Goal: Task Accomplishment & Management: Use online tool/utility

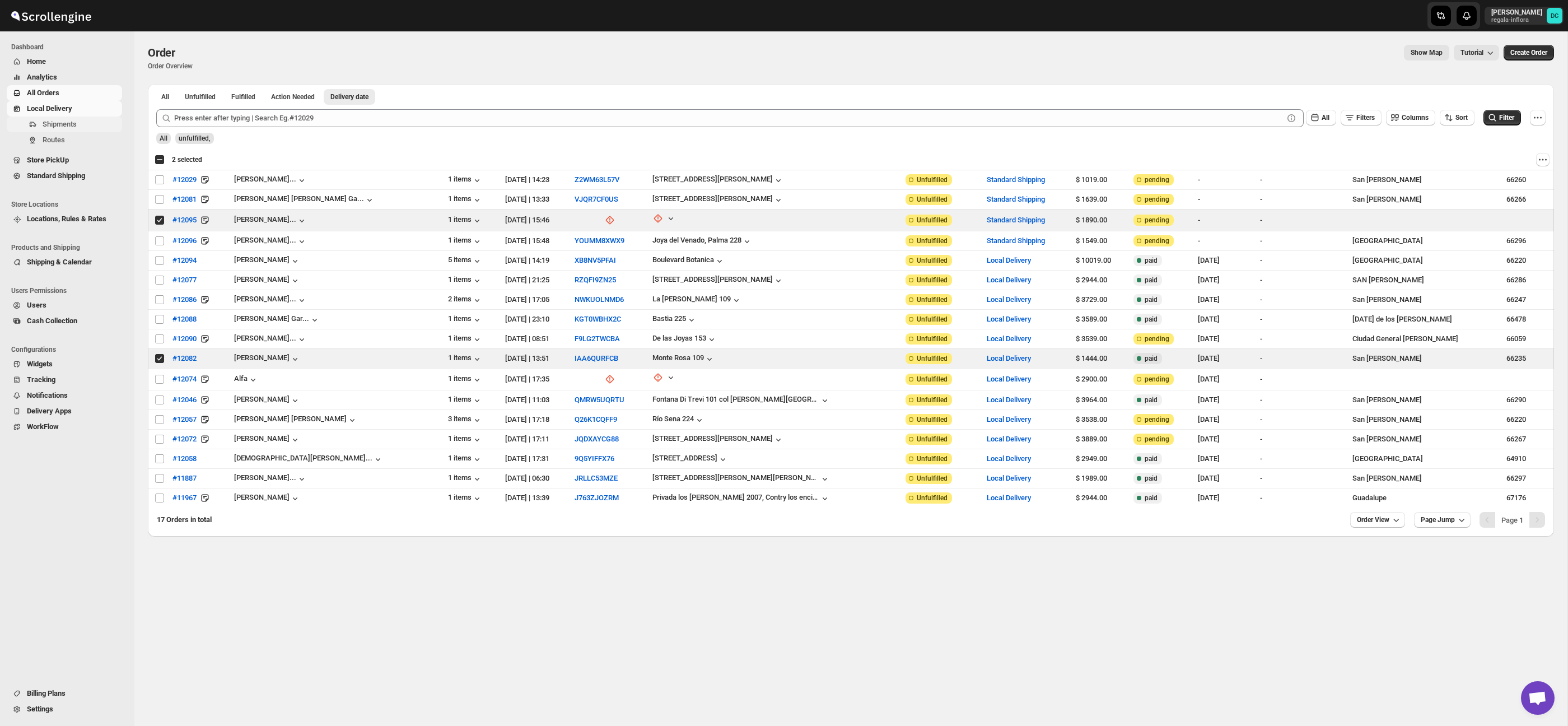
click at [73, 123] on span "Shipments" at bounding box center [60, 124] width 34 height 9
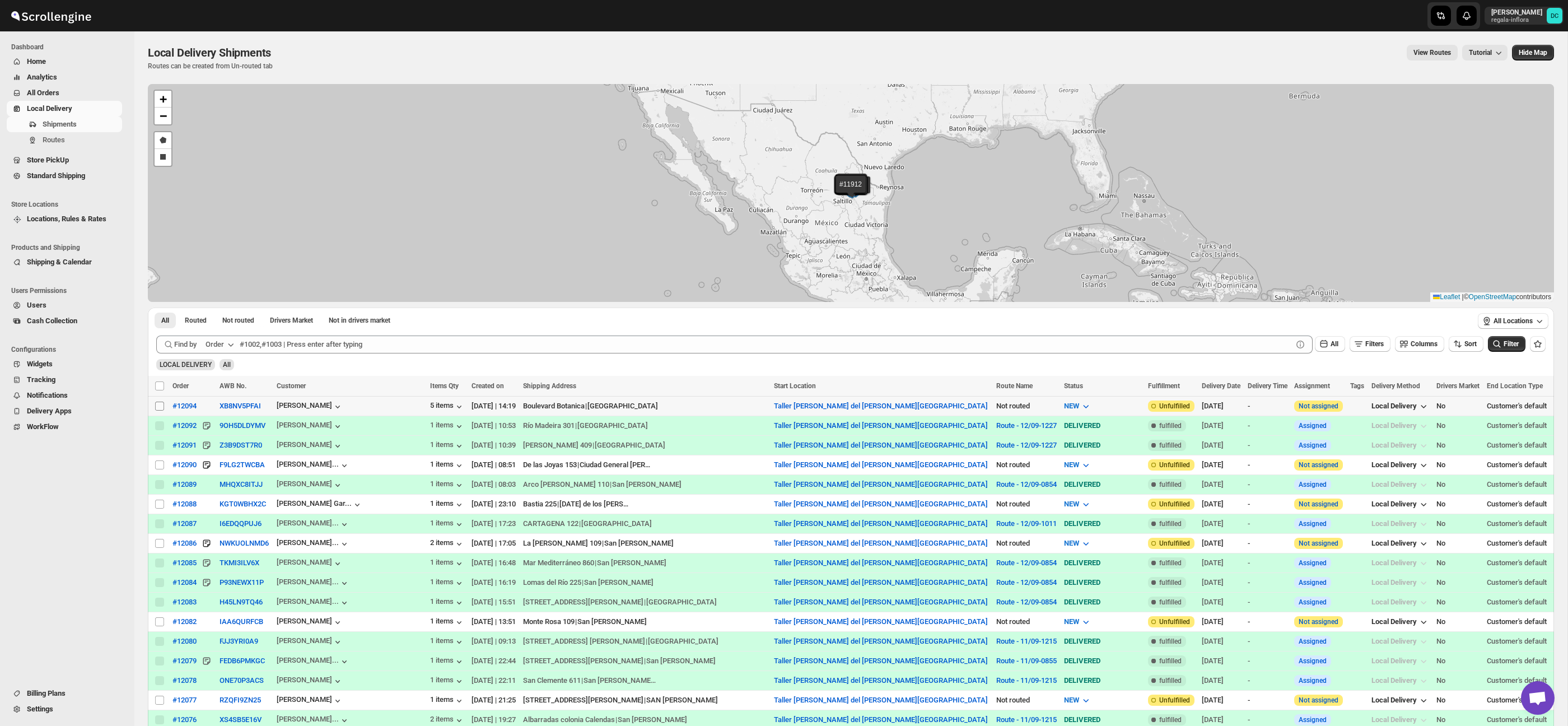
click at [159, 406] on input "Select shipment" at bounding box center [159, 406] width 9 height 9
checkbox input "true"
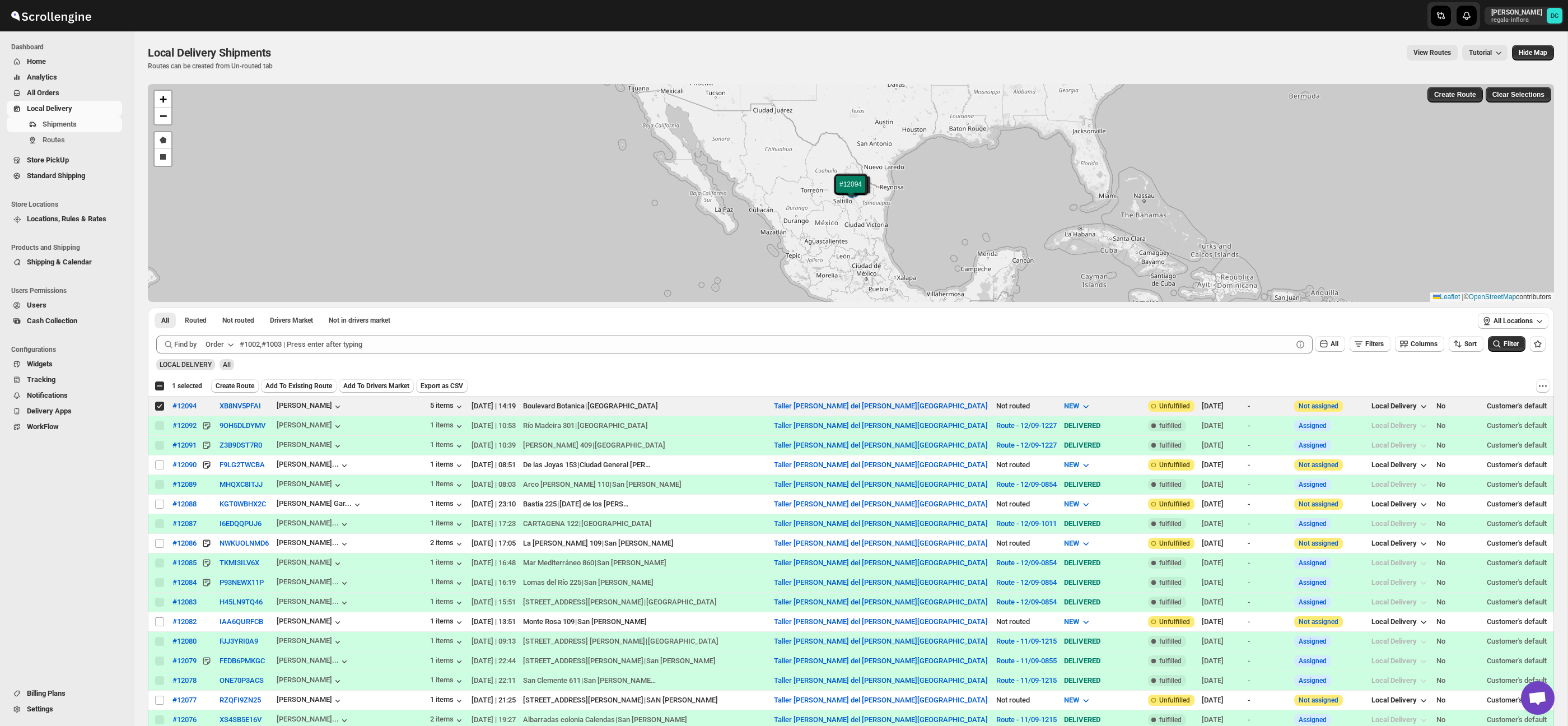
drag, startPoint x: 246, startPoint y: 384, endPoint x: 252, endPoint y: 384, distance: 6.0
click at [246, 384] on span "Create Route" at bounding box center [234, 386] width 38 height 9
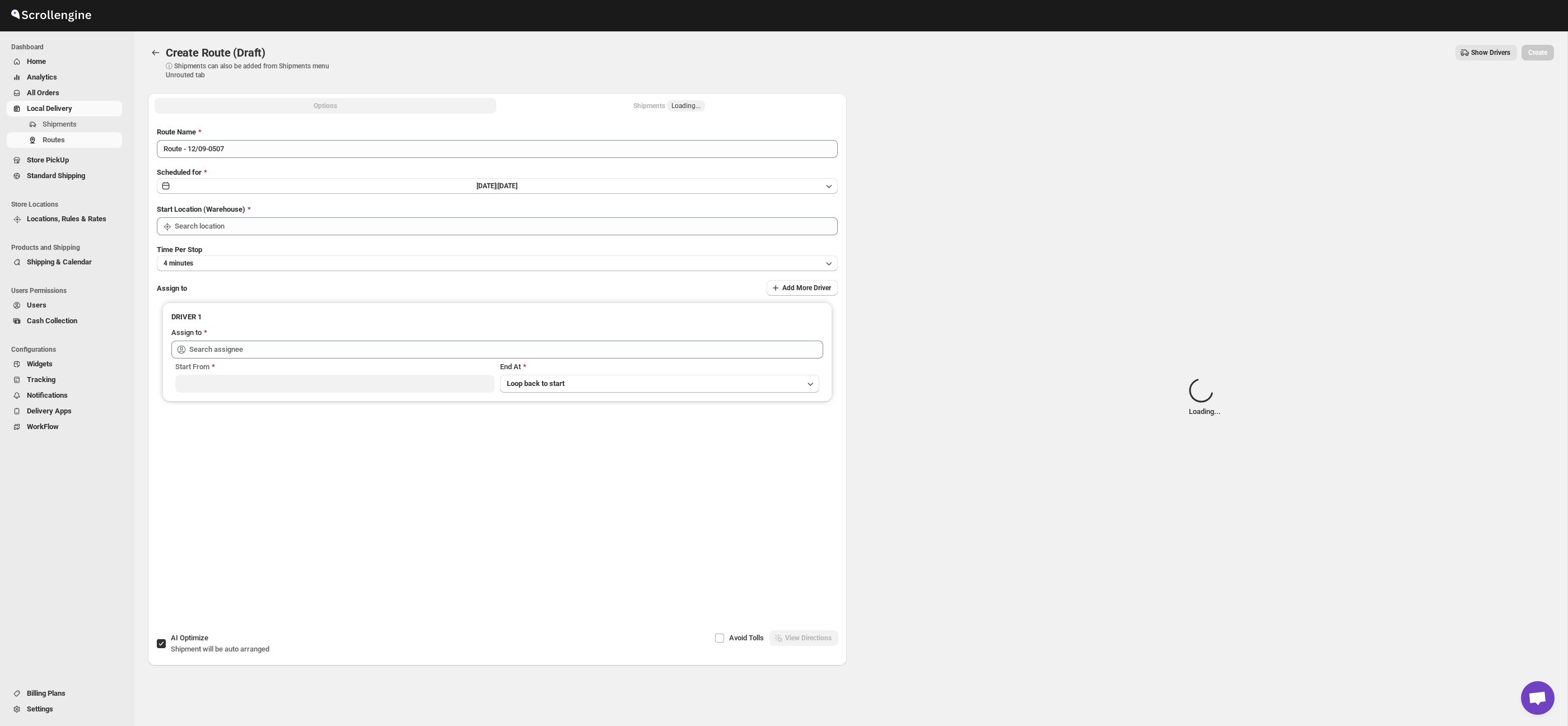
type input "Taller [PERSON_NAME] del [PERSON_NAME][GEOGRAPHIC_DATA]"
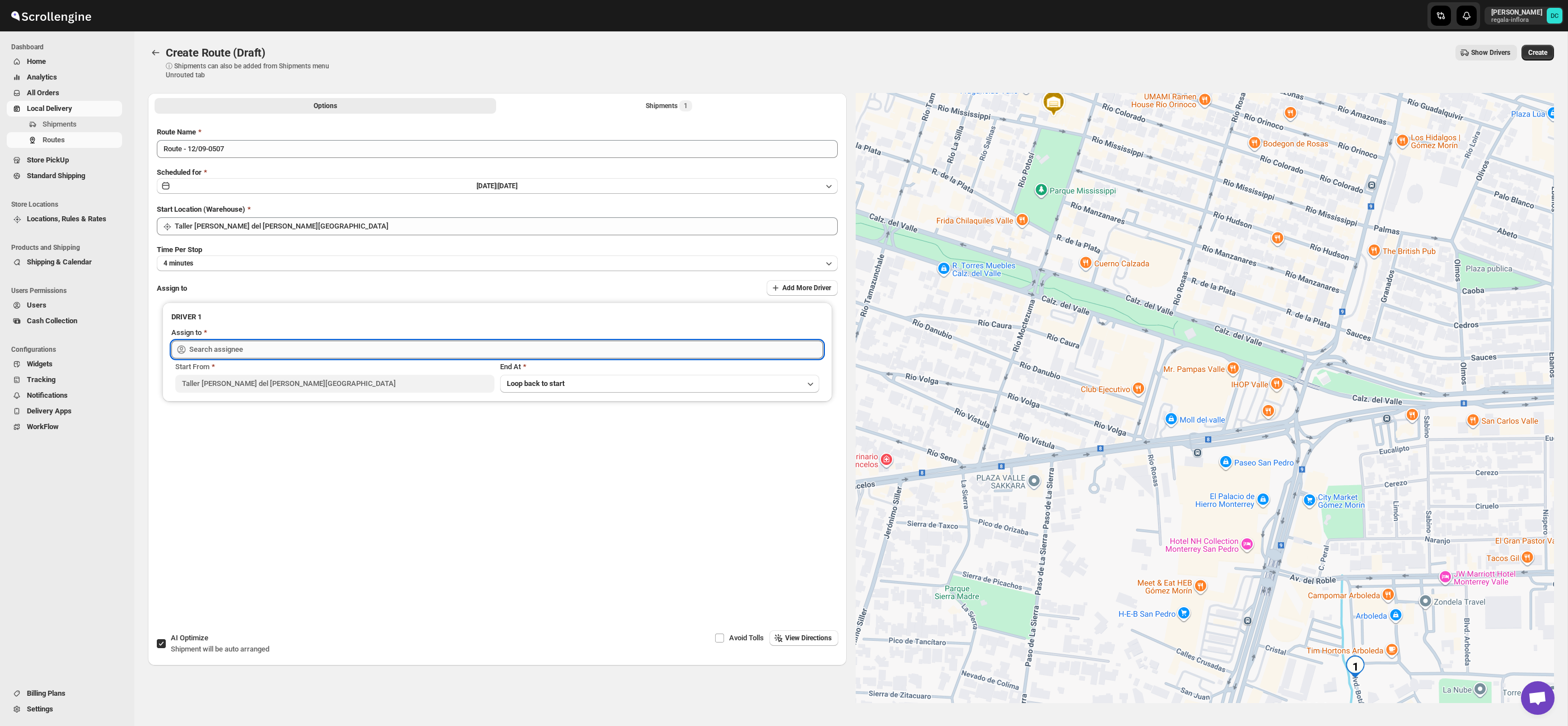
click at [342, 350] on input "text" at bounding box center [506, 349] width 634 height 18
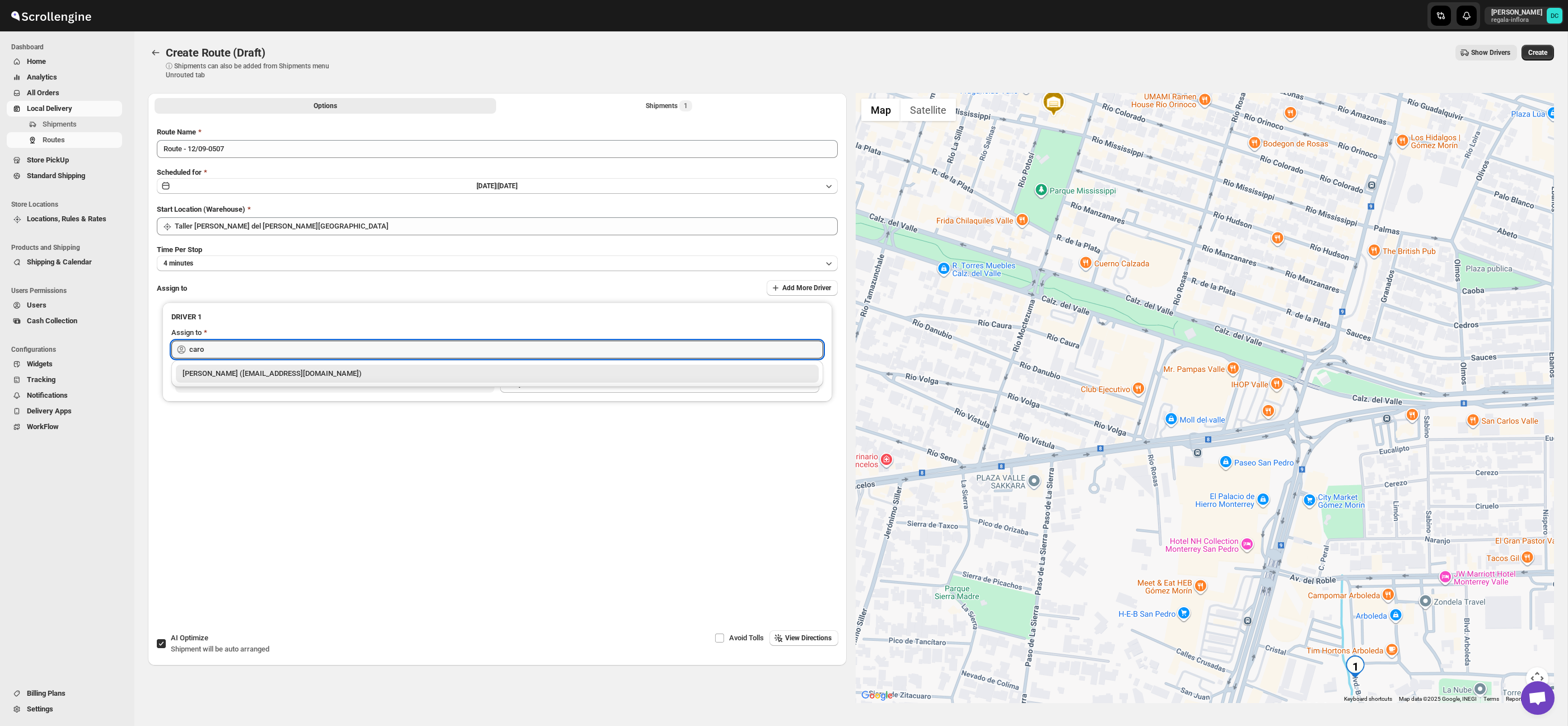
click at [319, 374] on div "[PERSON_NAME] ([EMAIL_ADDRESS][DOMAIN_NAME])" at bounding box center [497, 373] width 629 height 11
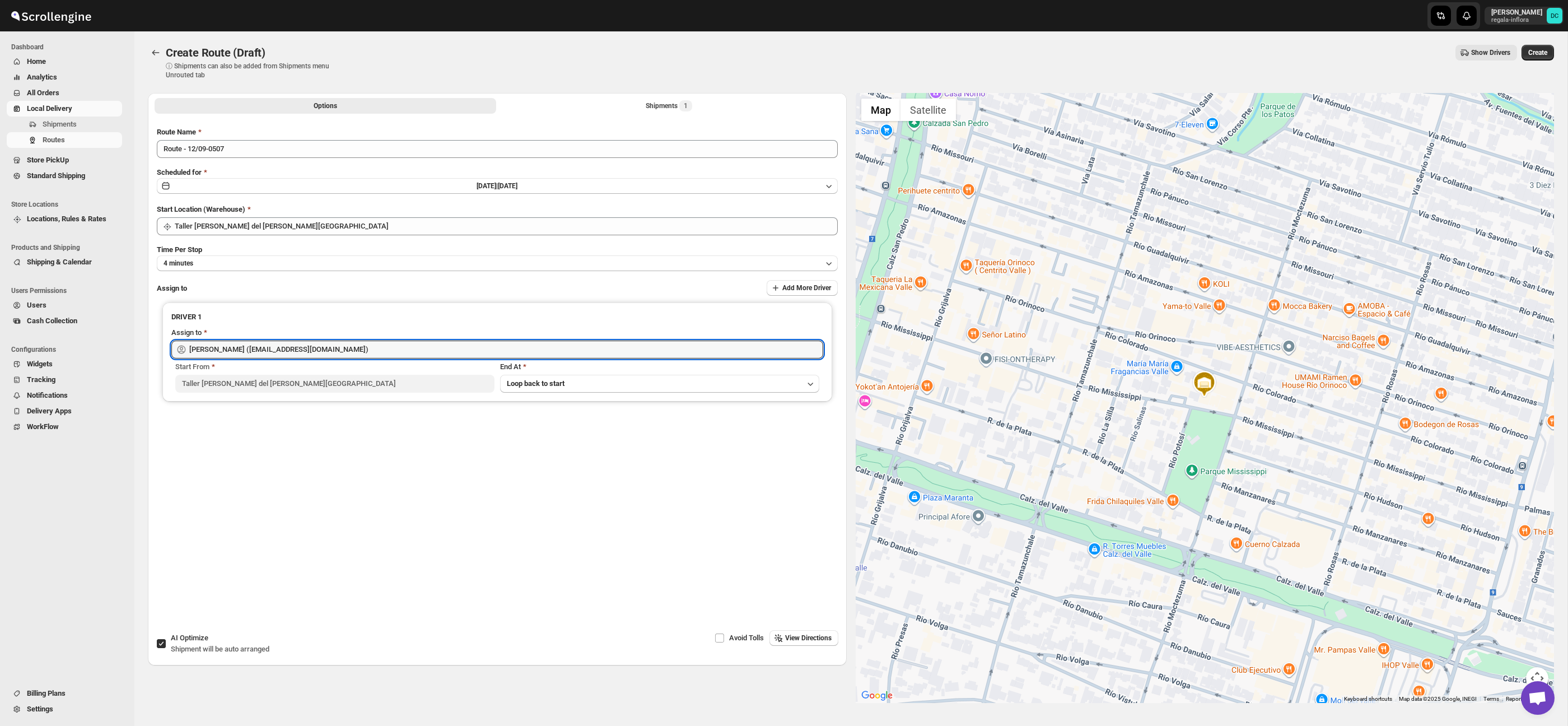
type input "[PERSON_NAME] ([EMAIL_ADDRESS][DOMAIN_NAME])"
drag, startPoint x: 1382, startPoint y: 387, endPoint x: 1177, endPoint y: 105, distance: 348.6
click at [1177, 105] on div at bounding box center [1205, 398] width 699 height 610
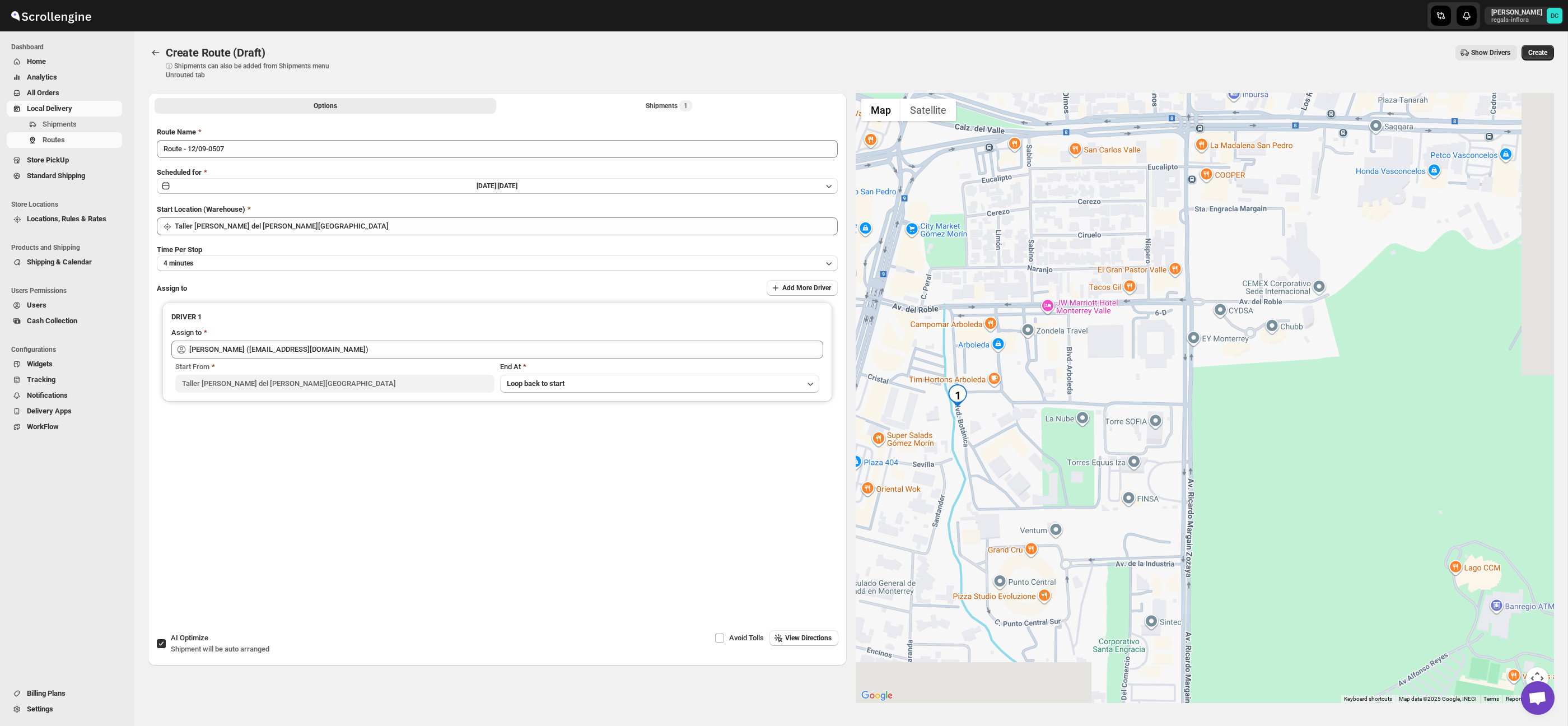
drag, startPoint x: 1365, startPoint y: 374, endPoint x: 1176, endPoint y: 267, distance: 217.2
click at [1176, 267] on div at bounding box center [1205, 398] width 699 height 610
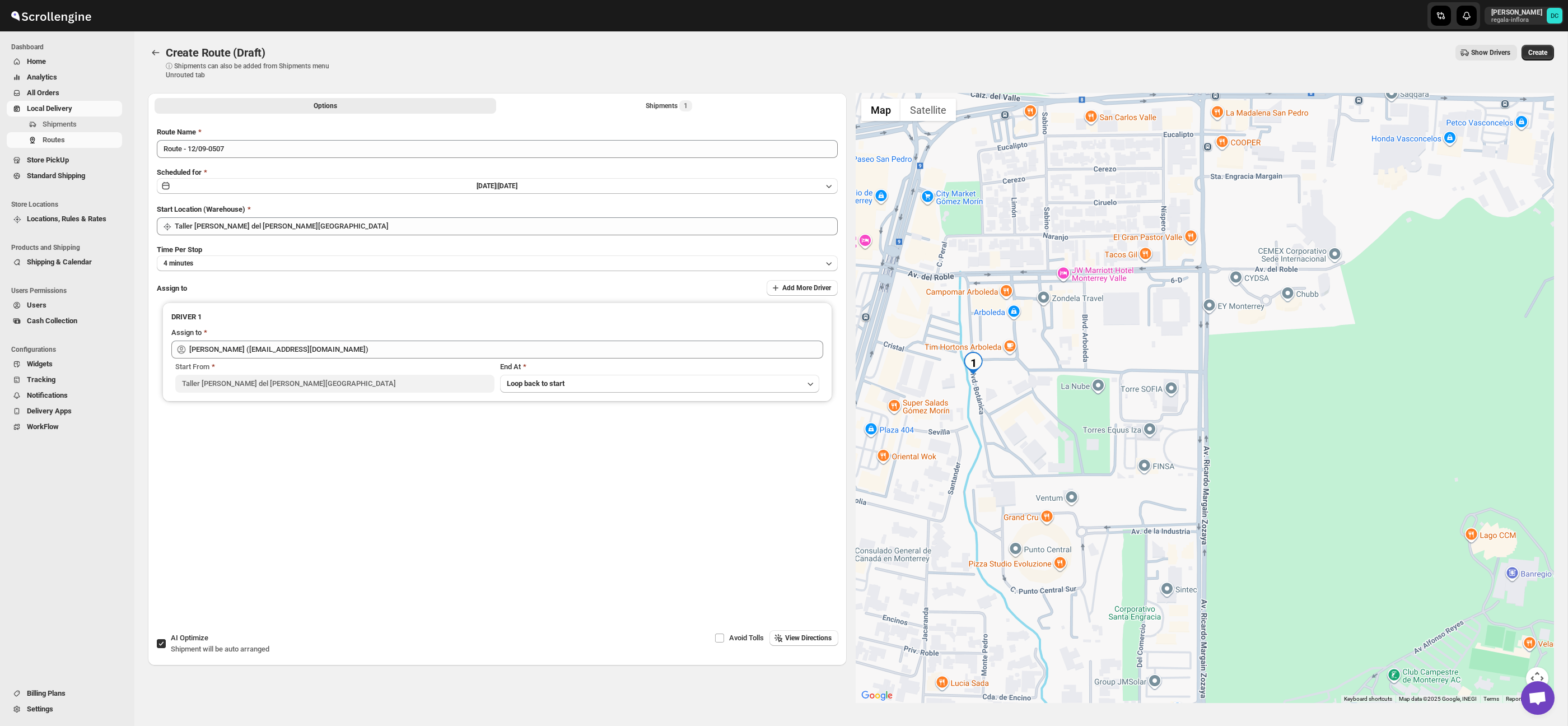
drag, startPoint x: 1180, startPoint y: 307, endPoint x: 1223, endPoint y: 263, distance: 61.5
click at [1216, 273] on div at bounding box center [1205, 398] width 699 height 610
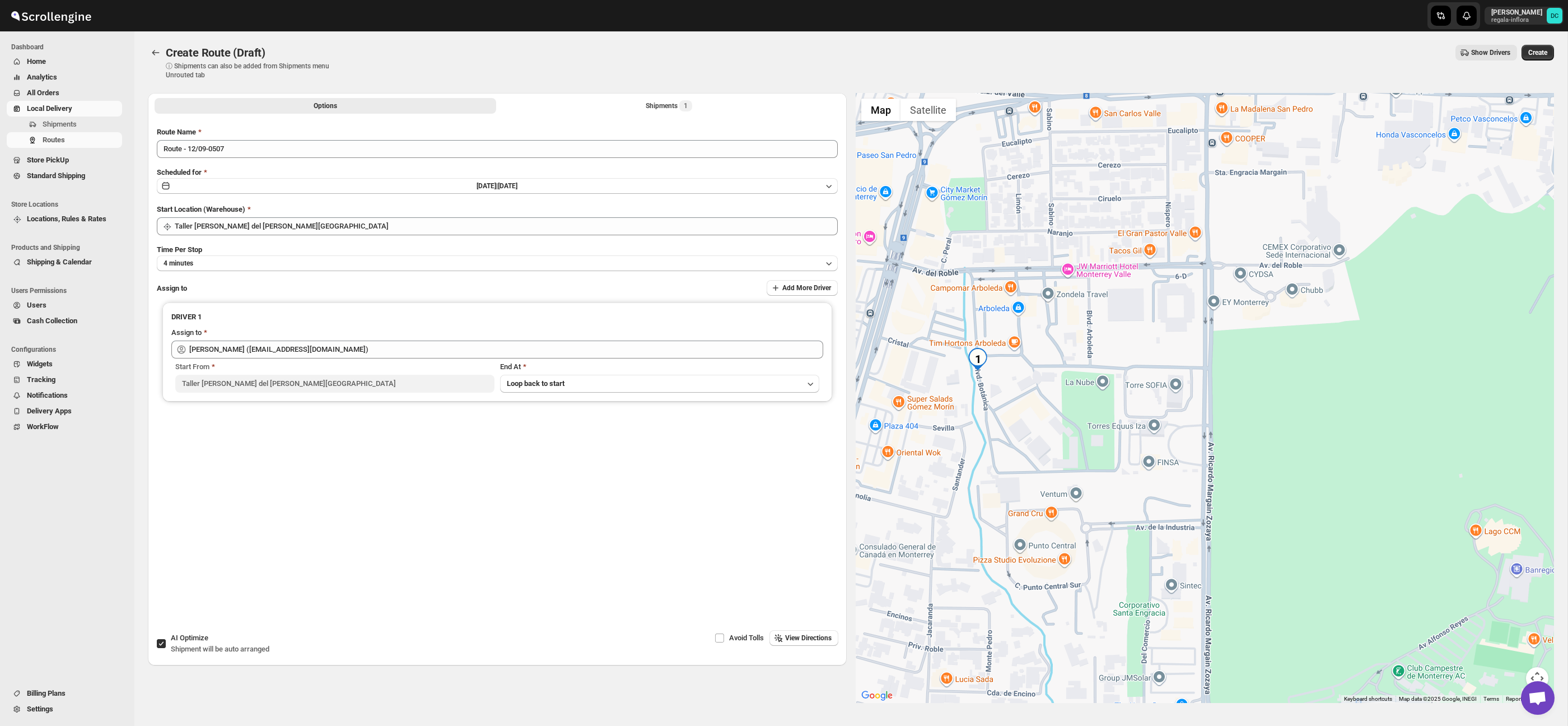
drag, startPoint x: 1547, startPoint y: 52, endPoint x: 1451, endPoint y: 1, distance: 108.7
click at [1547, 52] on span "Create" at bounding box center [1538, 52] width 19 height 9
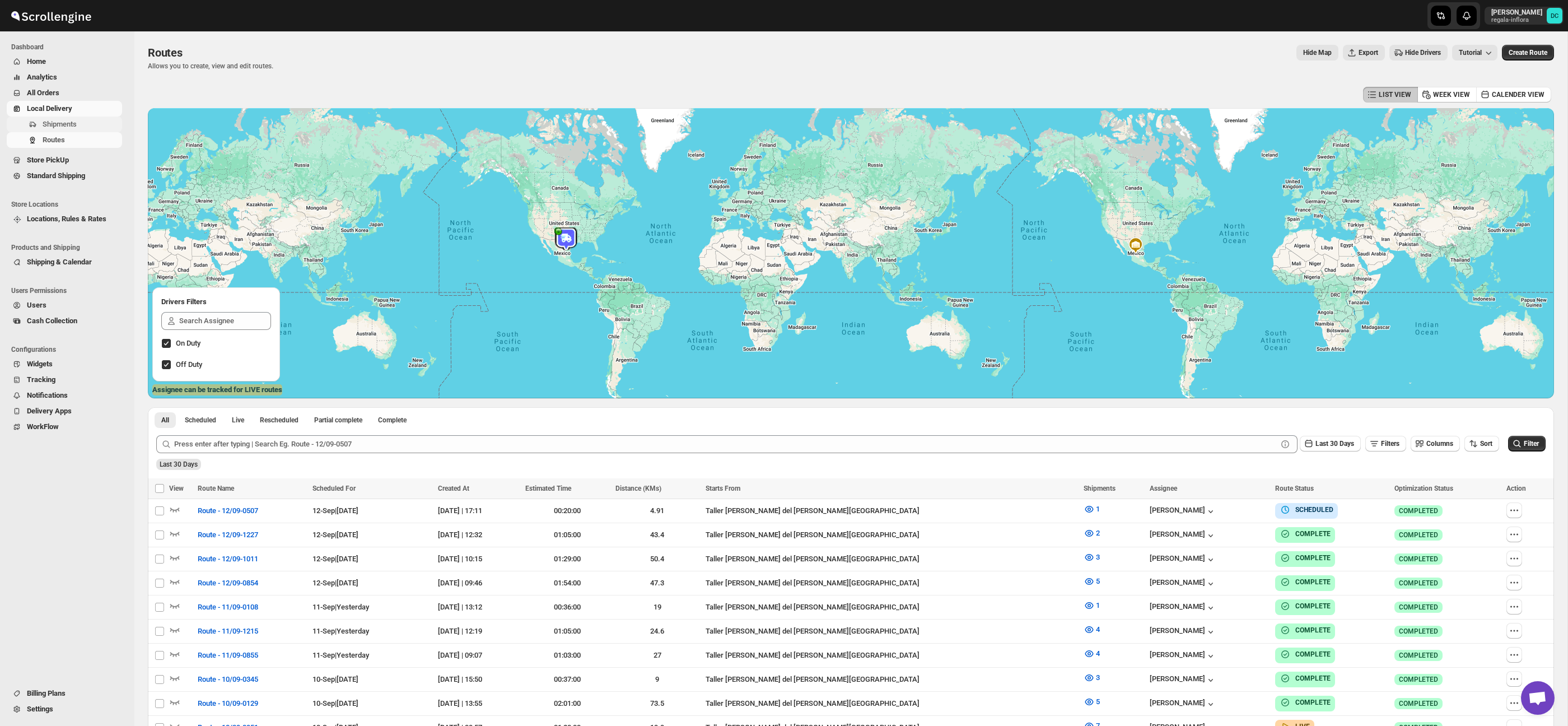
click at [84, 127] on span "Shipments" at bounding box center [81, 124] width 77 height 11
